Goal: Task Accomplishment & Management: Use online tool/utility

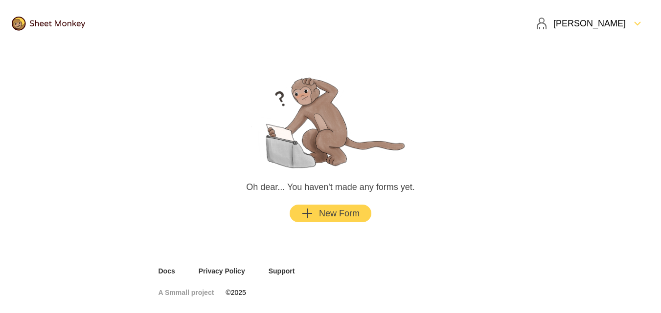
click at [312, 205] on button "New Form" at bounding box center [331, 214] width 82 height 18
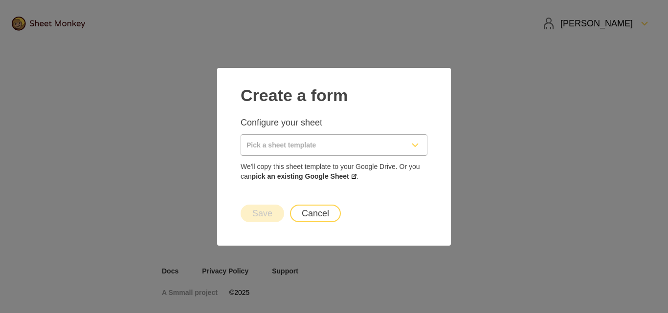
click at [315, 148] on input "Pick a sheet template" at bounding box center [322, 145] width 162 height 21
click at [364, 117] on p "Configure your sheet" at bounding box center [334, 123] width 187 height 12
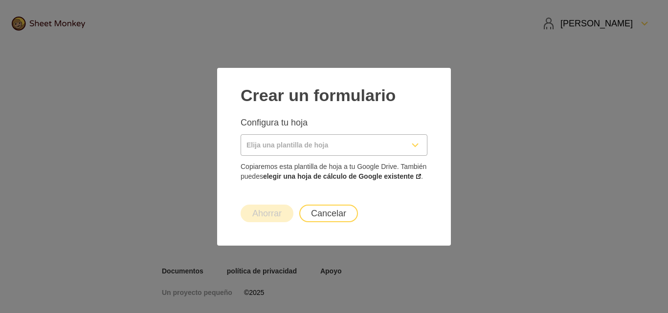
click at [390, 144] on input "Elija una plantilla de hoja" at bounding box center [322, 145] width 162 height 21
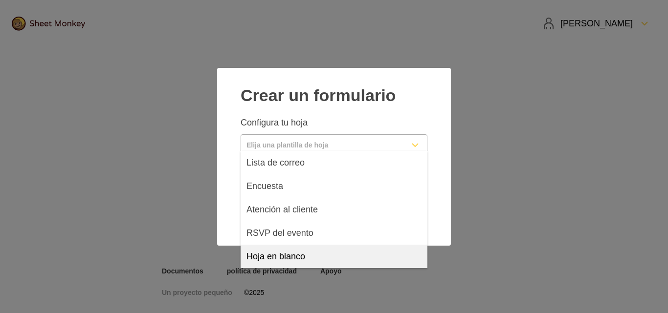
click at [290, 262] on span "Hoja en blanco" at bounding box center [275, 257] width 59 height 12
type input "Blank Sheet"
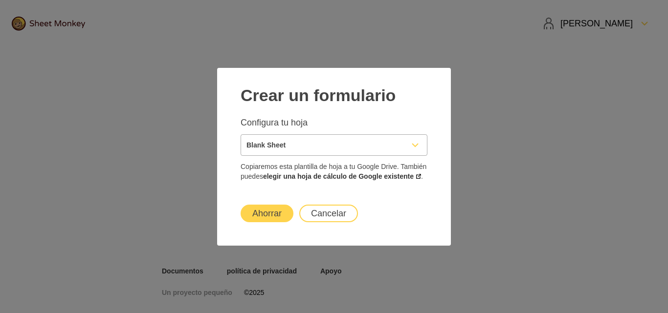
click at [260, 219] on font "Ahorrar" at bounding box center [266, 214] width 29 height 10
